Goal: Entertainment & Leisure: Consume media (video, audio)

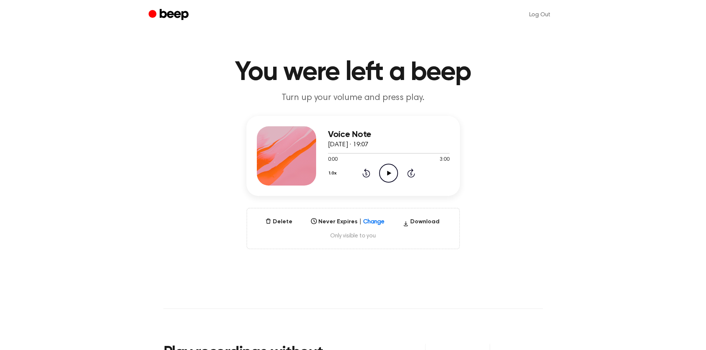
click at [390, 171] on icon "Play Audio" at bounding box center [388, 173] width 19 height 19
drag, startPoint x: 393, startPoint y: 144, endPoint x: 340, endPoint y: 128, distance: 55.2
click at [340, 128] on div "Voice Note [DATE] · 19:07 0:42 3:00 Your browser does not support the [object O…" at bounding box center [389, 155] width 122 height 59
click at [335, 135] on h3 "Voice Note" at bounding box center [389, 135] width 122 height 10
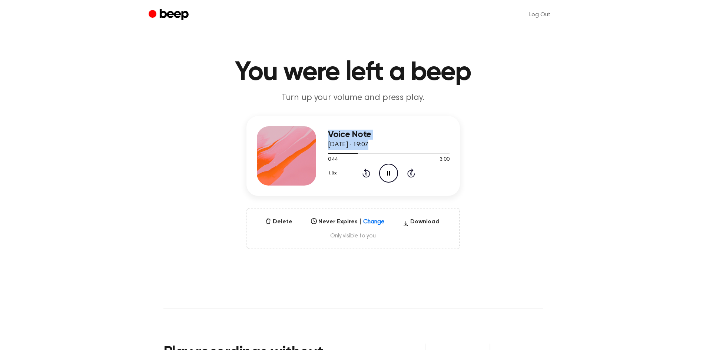
drag, startPoint x: 335, startPoint y: 135, endPoint x: 392, endPoint y: 146, distance: 57.9
click at [392, 146] on div "Voice Note [DATE] · 19:07" at bounding box center [389, 140] width 122 height 20
click at [369, 146] on span "[DATE] · 19:07" at bounding box center [348, 145] width 41 height 7
drag, startPoint x: 392, startPoint y: 146, endPoint x: 349, endPoint y: 135, distance: 44.1
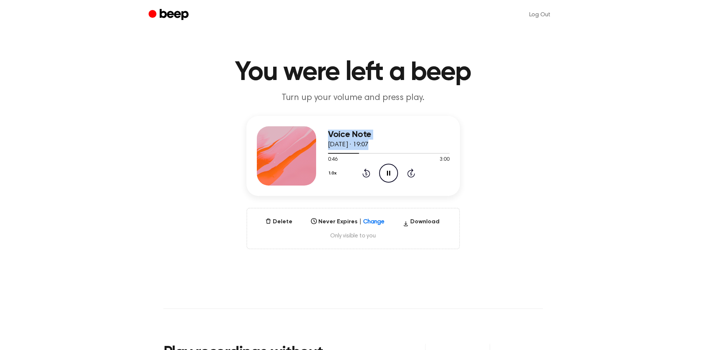
click at [349, 135] on div "Voice Note [DATE] · 19:07" at bounding box center [389, 140] width 122 height 20
click at [349, 135] on h3 "Voice Note" at bounding box center [389, 135] width 122 height 10
drag, startPoint x: 349, startPoint y: 135, endPoint x: 397, endPoint y: 147, distance: 49.3
click at [397, 147] on div "Voice Note [DATE] · 19:07" at bounding box center [389, 140] width 122 height 20
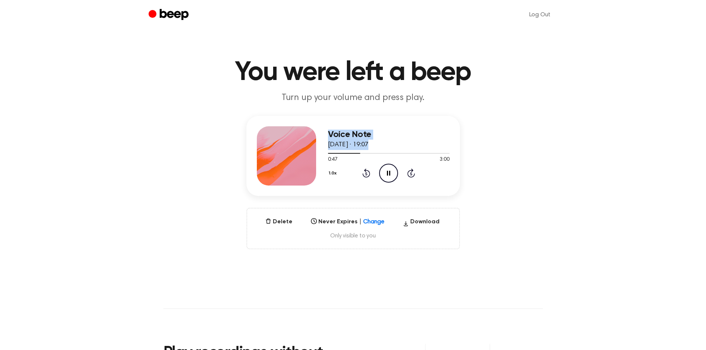
click at [397, 147] on div "Voice Note [DATE] · 19:07" at bounding box center [389, 140] width 122 height 20
drag, startPoint x: 397, startPoint y: 147, endPoint x: 348, endPoint y: 135, distance: 50.4
click at [348, 135] on div "Voice Note [DATE] · 19:07" at bounding box center [389, 140] width 122 height 20
click at [348, 135] on h3 "Voice Note" at bounding box center [389, 135] width 122 height 10
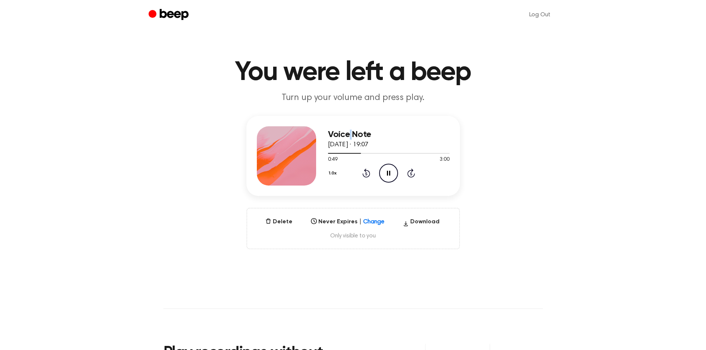
click at [348, 135] on h3 "Voice Note" at bounding box center [389, 135] width 122 height 10
drag, startPoint x: 348, startPoint y: 135, endPoint x: 392, endPoint y: 146, distance: 45.3
click at [392, 146] on div "Voice Note [DATE] · 19:07" at bounding box center [389, 140] width 122 height 20
click at [369, 146] on span "[DATE] · 19:07" at bounding box center [348, 145] width 41 height 7
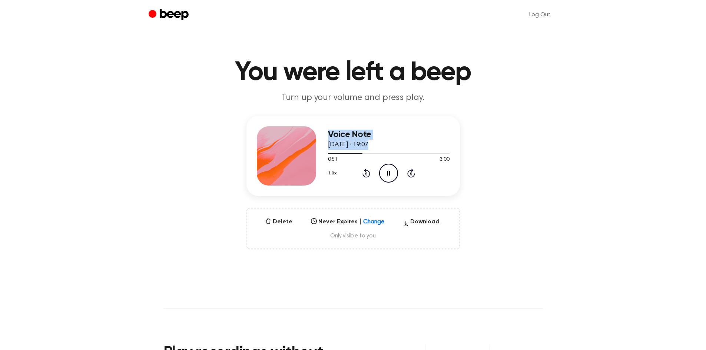
drag, startPoint x: 392, startPoint y: 146, endPoint x: 364, endPoint y: 136, distance: 30.1
click at [364, 136] on div "Voice Note [DATE] · 19:07" at bounding box center [389, 140] width 122 height 20
click at [387, 101] on p "Turn up your volume and press play." at bounding box center [353, 98] width 285 height 12
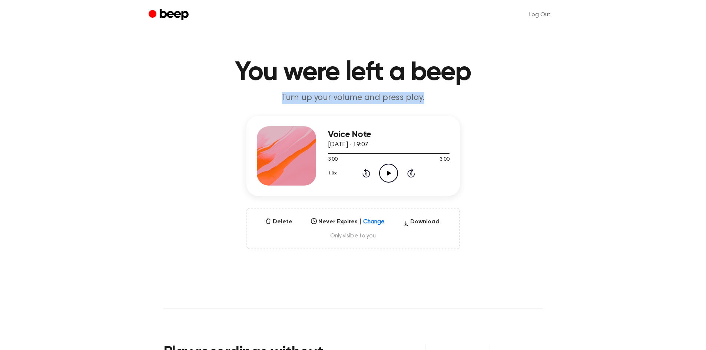
click at [387, 101] on p "Turn up your volume and press play." at bounding box center [353, 98] width 285 height 12
click at [359, 135] on h3 "Voice Note" at bounding box center [389, 135] width 122 height 10
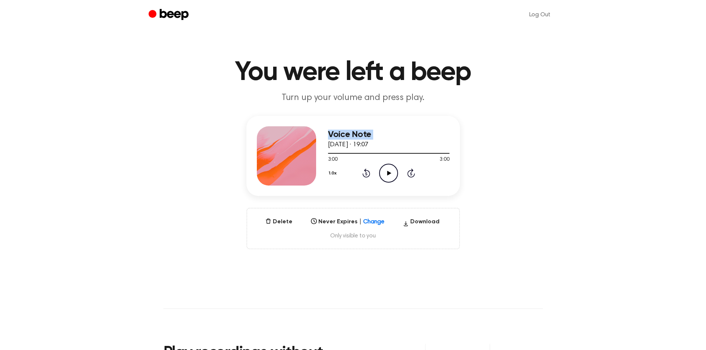
click at [359, 135] on h3 "Voice Note" at bounding box center [389, 135] width 122 height 10
click at [377, 221] on icon at bounding box center [380, 219] width 7 height 7
click at [424, 284] on main "You were left a beep Turn up your volume and press play. Voice Note [DATE] · 19…" at bounding box center [353, 237] width 706 height 475
